Goal: Check status

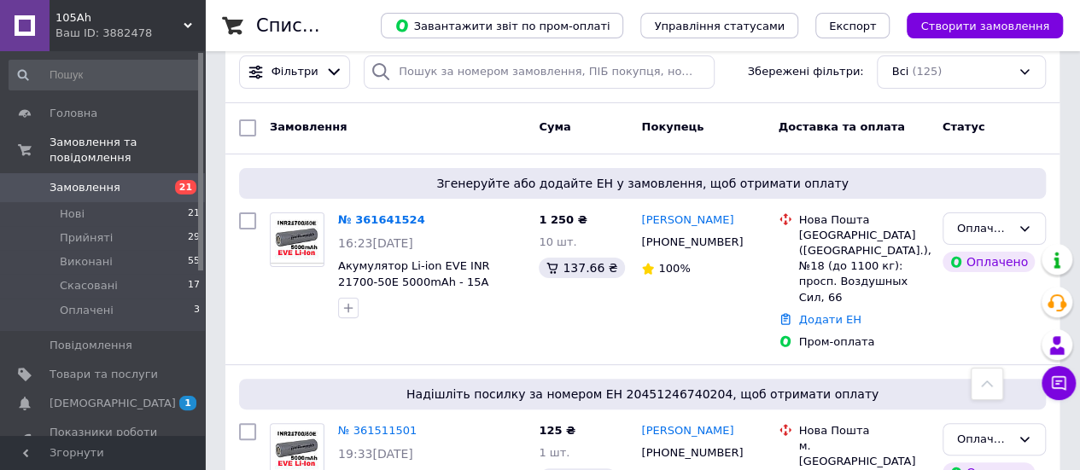
scroll to position [85, 0]
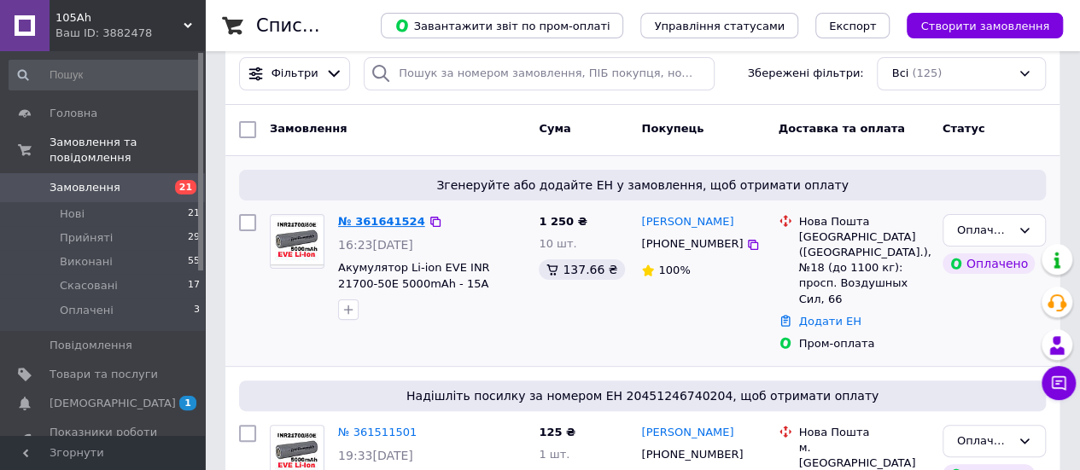
click at [373, 215] on link "№ 361641524" at bounding box center [381, 221] width 87 height 13
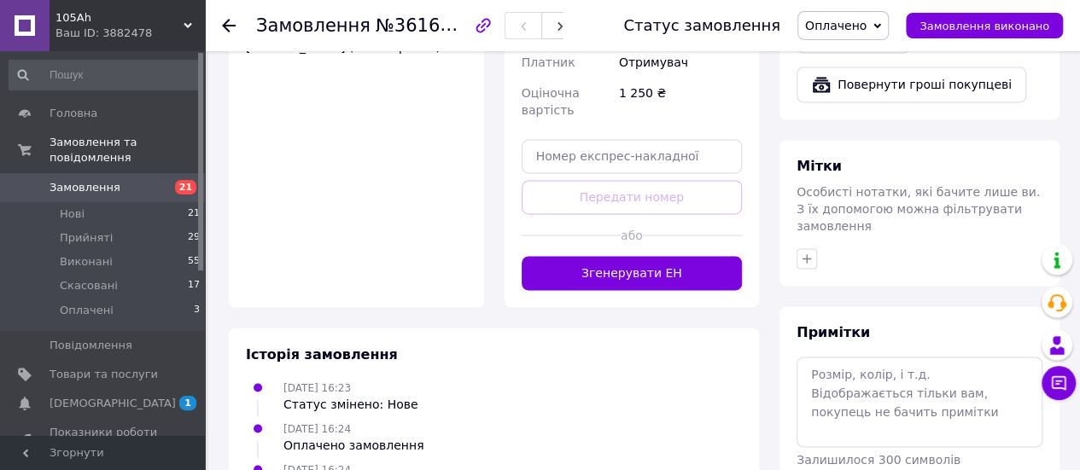
scroll to position [1279, 0]
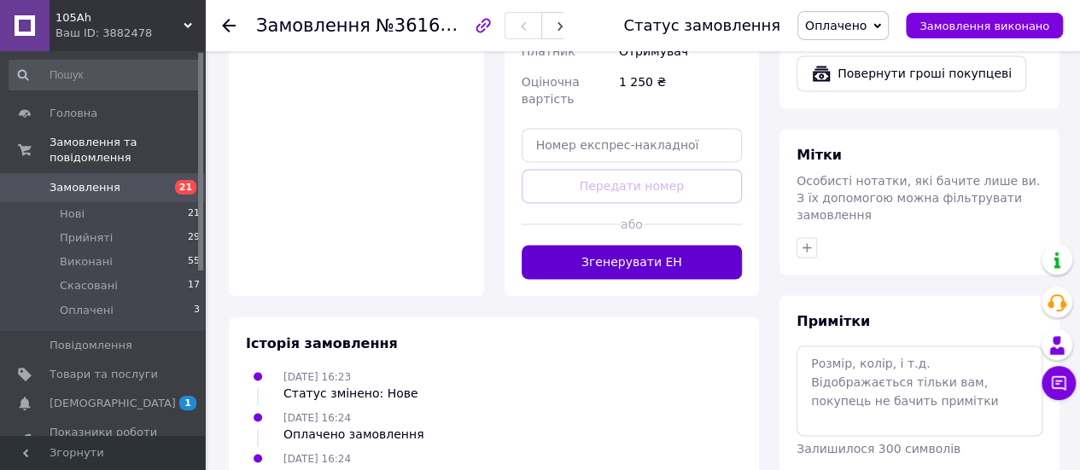
click at [633, 245] on button "Згенерувати ЕН" at bounding box center [631, 262] width 221 height 34
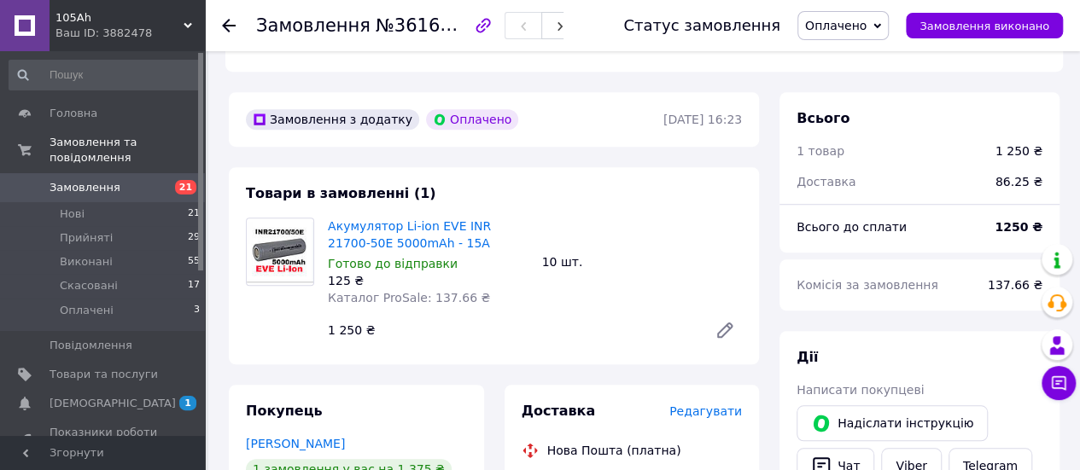
scroll to position [511, 0]
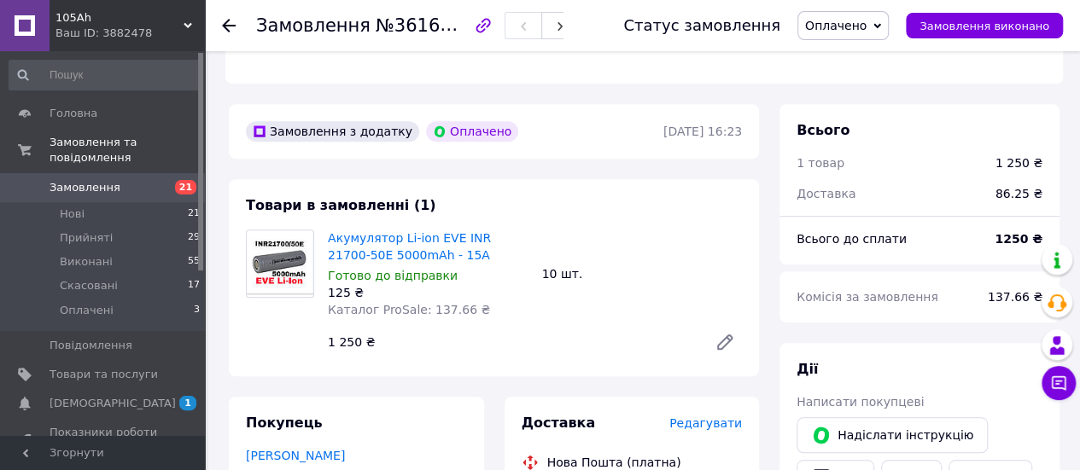
click at [227, 23] on icon at bounding box center [229, 26] width 14 height 14
